Goal: Task Accomplishment & Management: Use online tool/utility

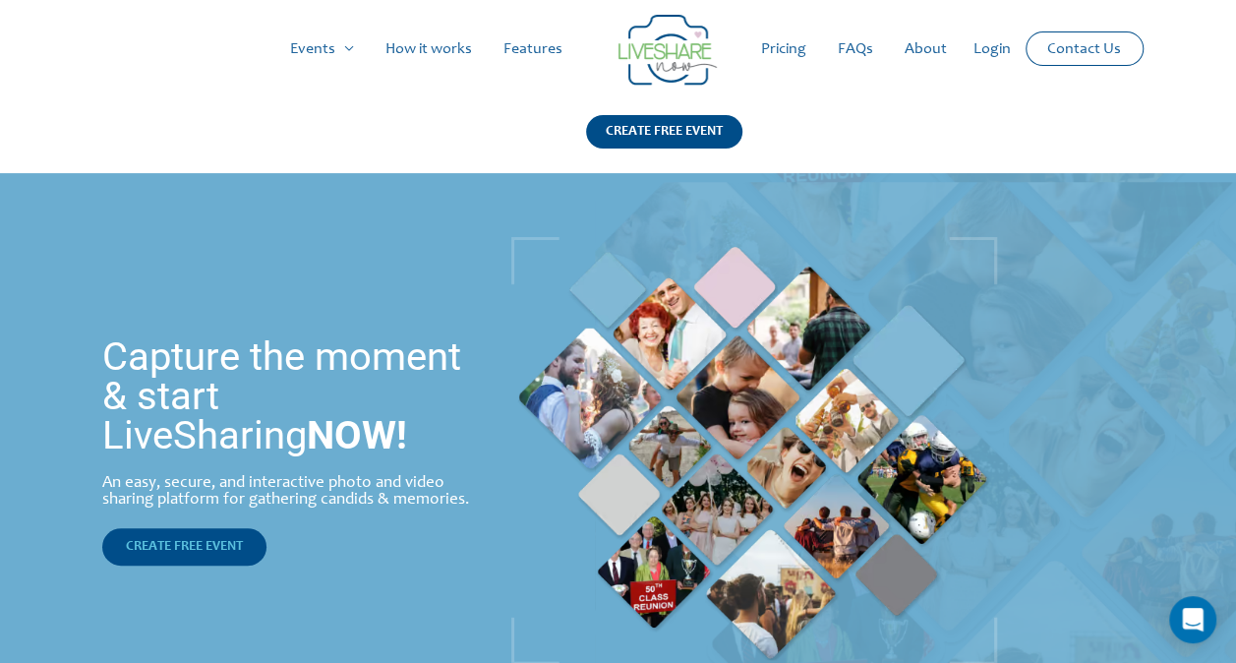
click at [184, 540] on span "CREATE FREE EVENT" at bounding box center [184, 547] width 117 height 14
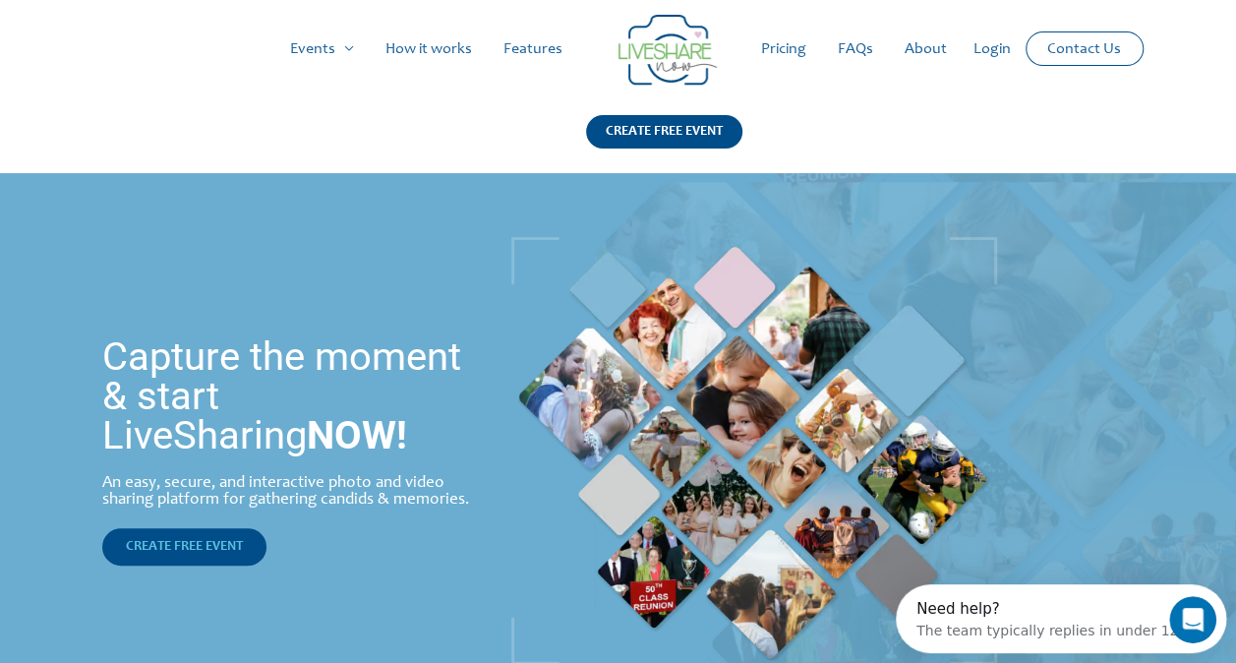
click at [190, 550] on span "CREATE FREE EVENT" at bounding box center [184, 547] width 117 height 14
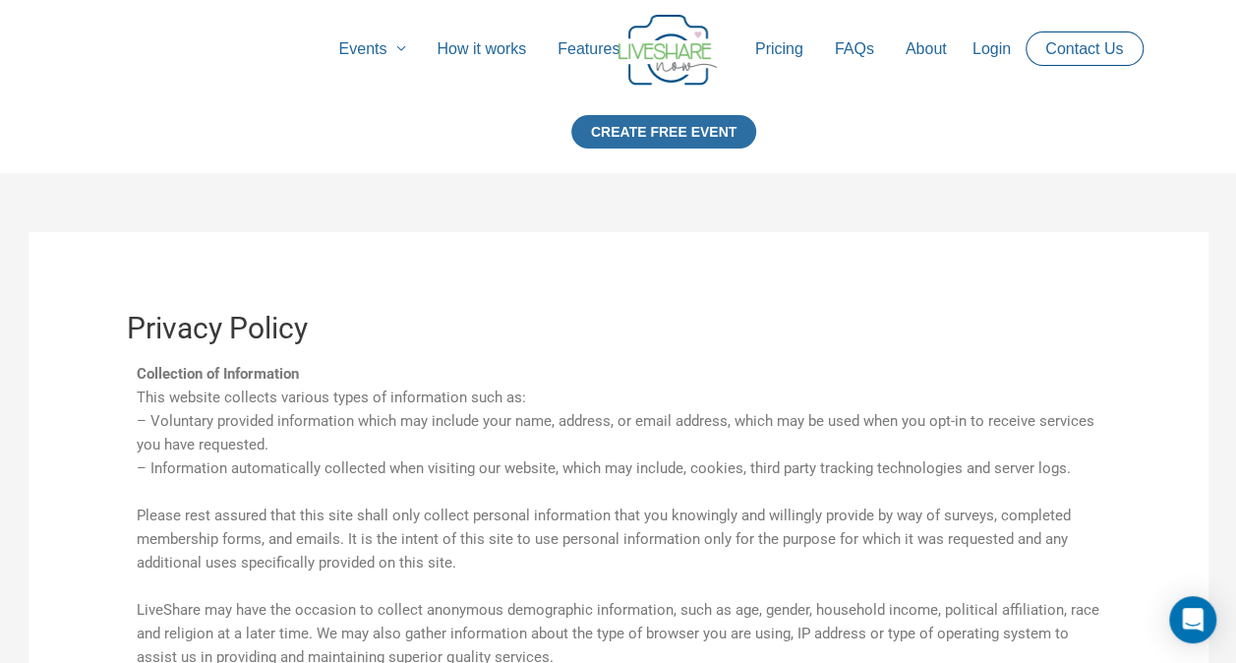
click at [644, 128] on div "CREATE FREE EVENT" at bounding box center [663, 131] width 185 height 33
click at [643, 126] on div "CREATE FREE EVENT" at bounding box center [663, 131] width 185 height 33
